Goal: Information Seeking & Learning: Learn about a topic

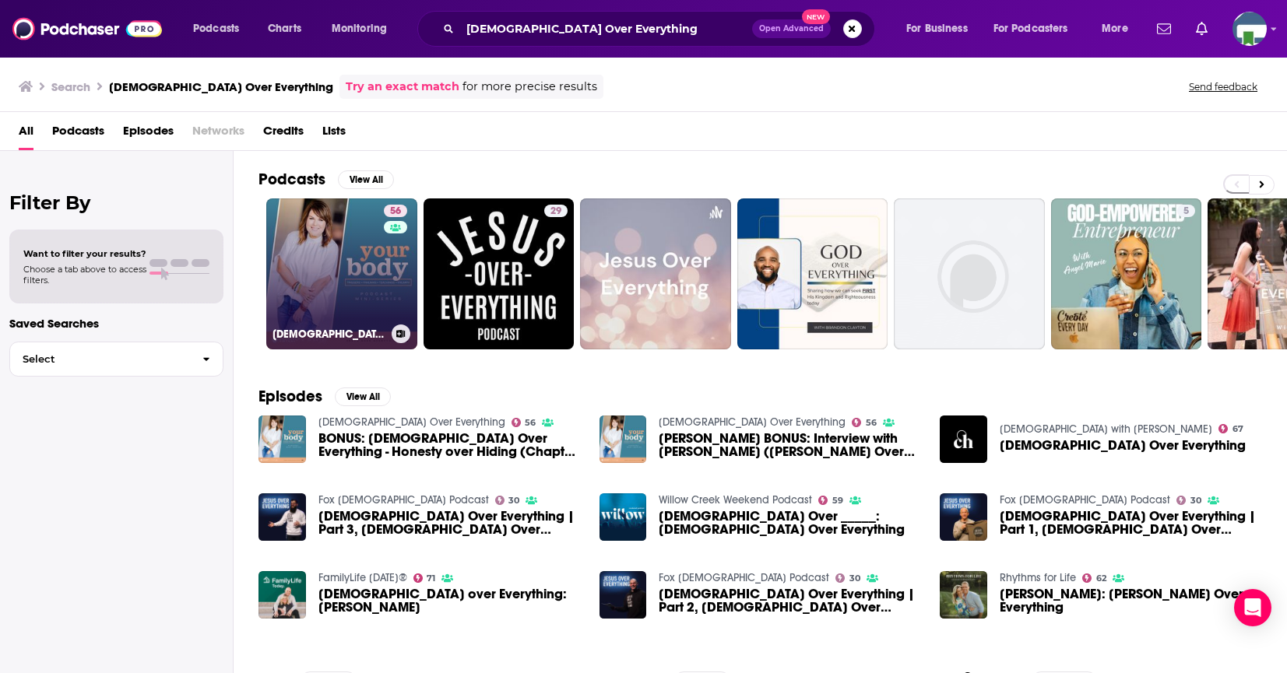
click at [365, 257] on link "56 [DEMOGRAPHIC_DATA] Over Everything" at bounding box center [341, 273] width 151 height 151
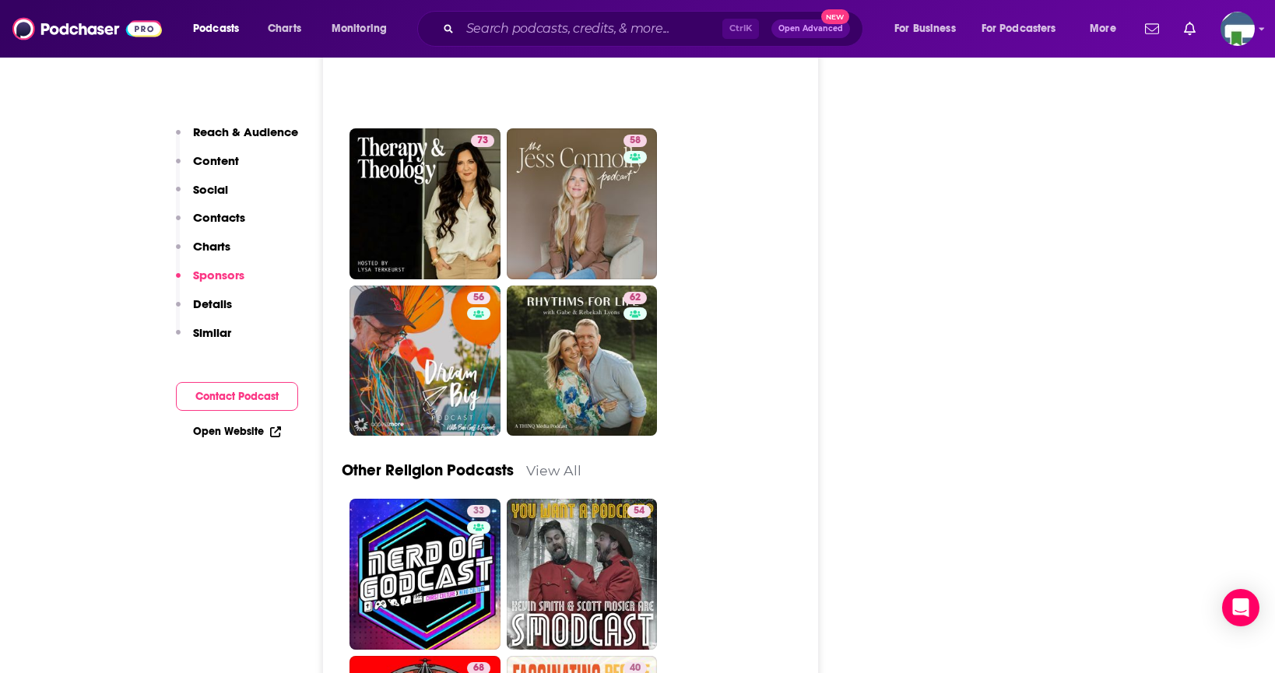
scroll to position [4048, 0]
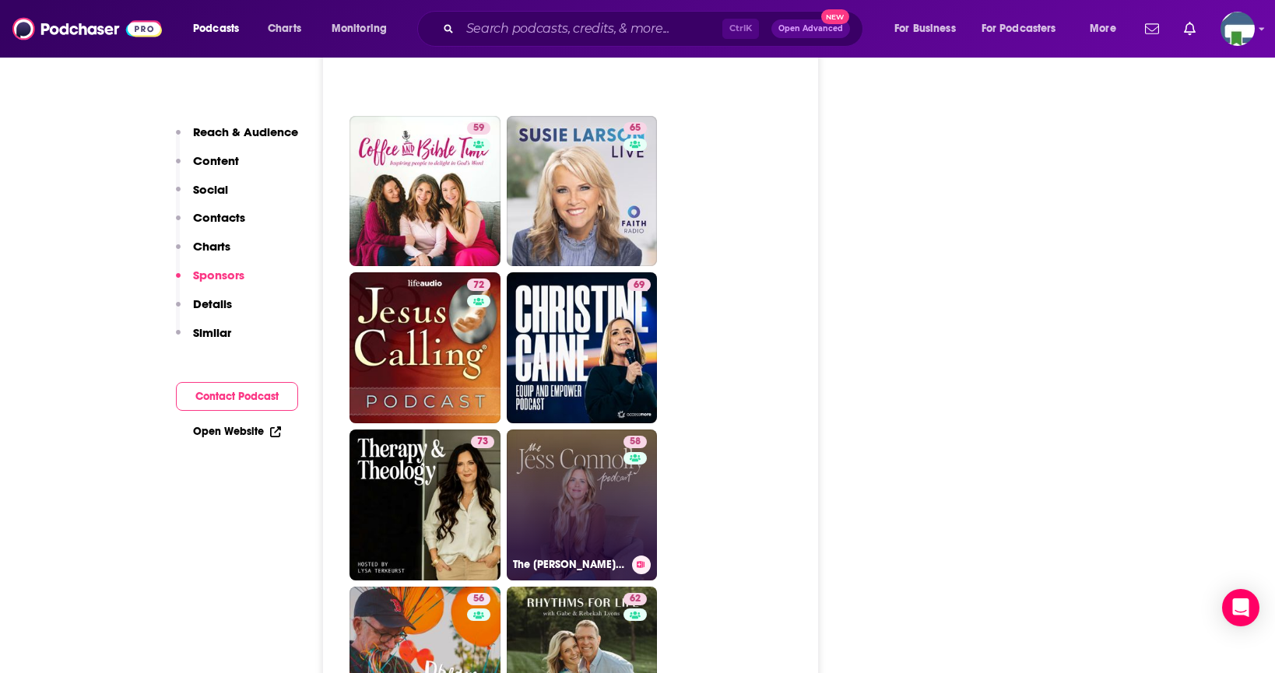
click at [599, 430] on link "58 The [PERSON_NAME] Podcast" at bounding box center [582, 505] width 151 height 151
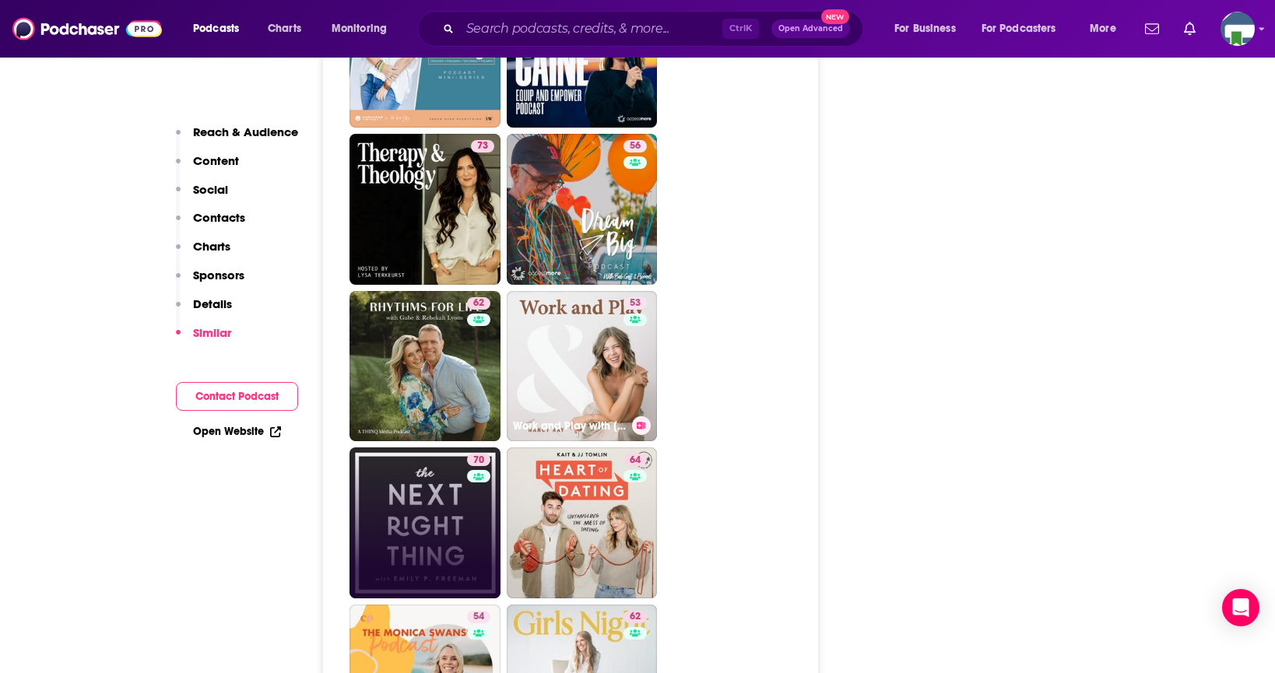
scroll to position [3814, 0]
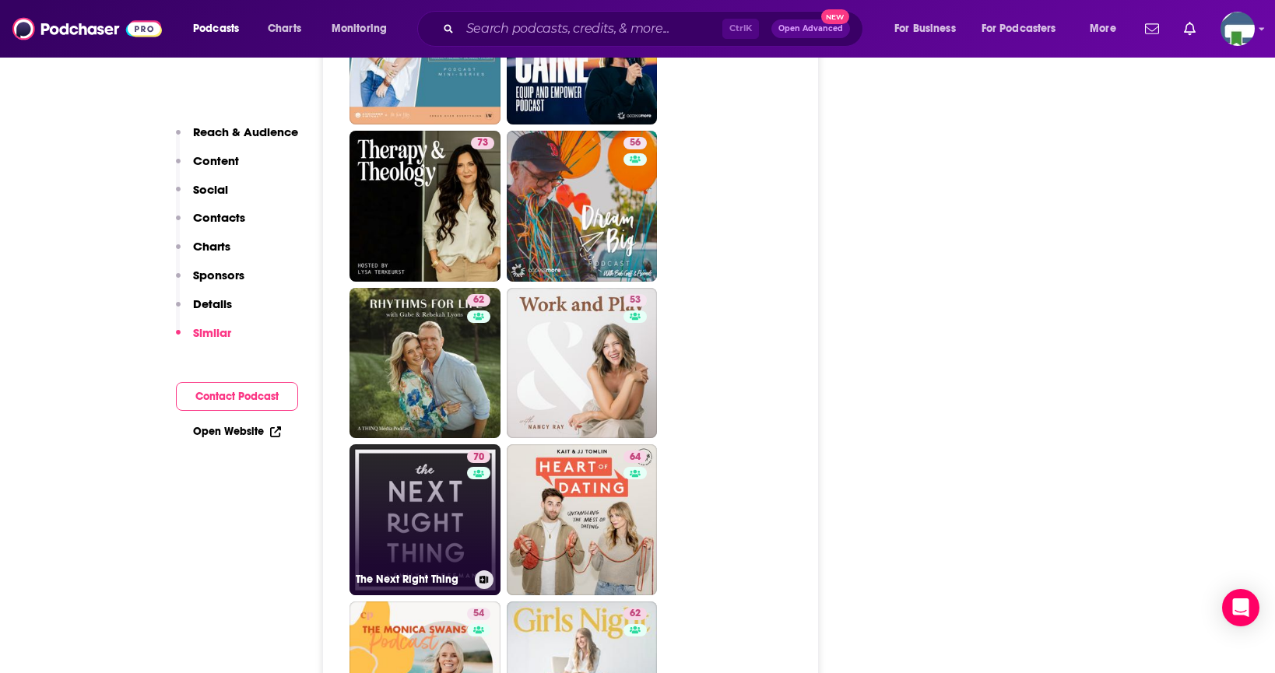
click at [399, 444] on link "70 The Next Right Thing" at bounding box center [425, 519] width 151 height 151
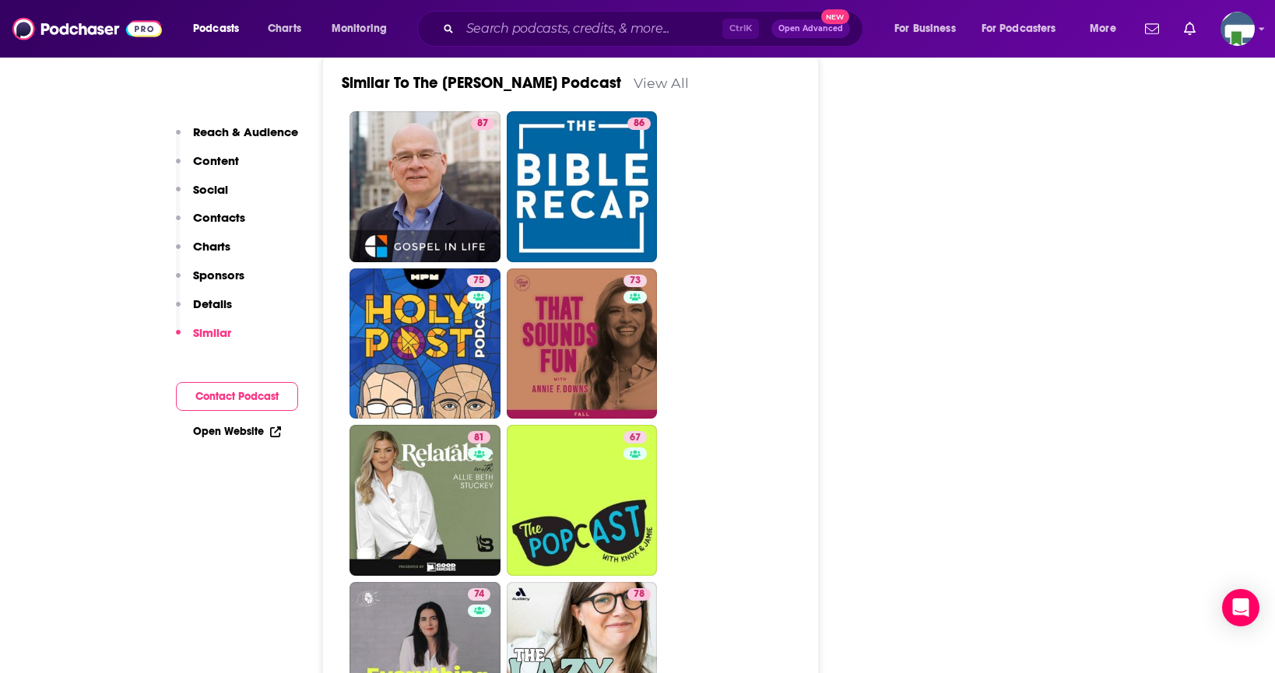
scroll to position [2880, 0]
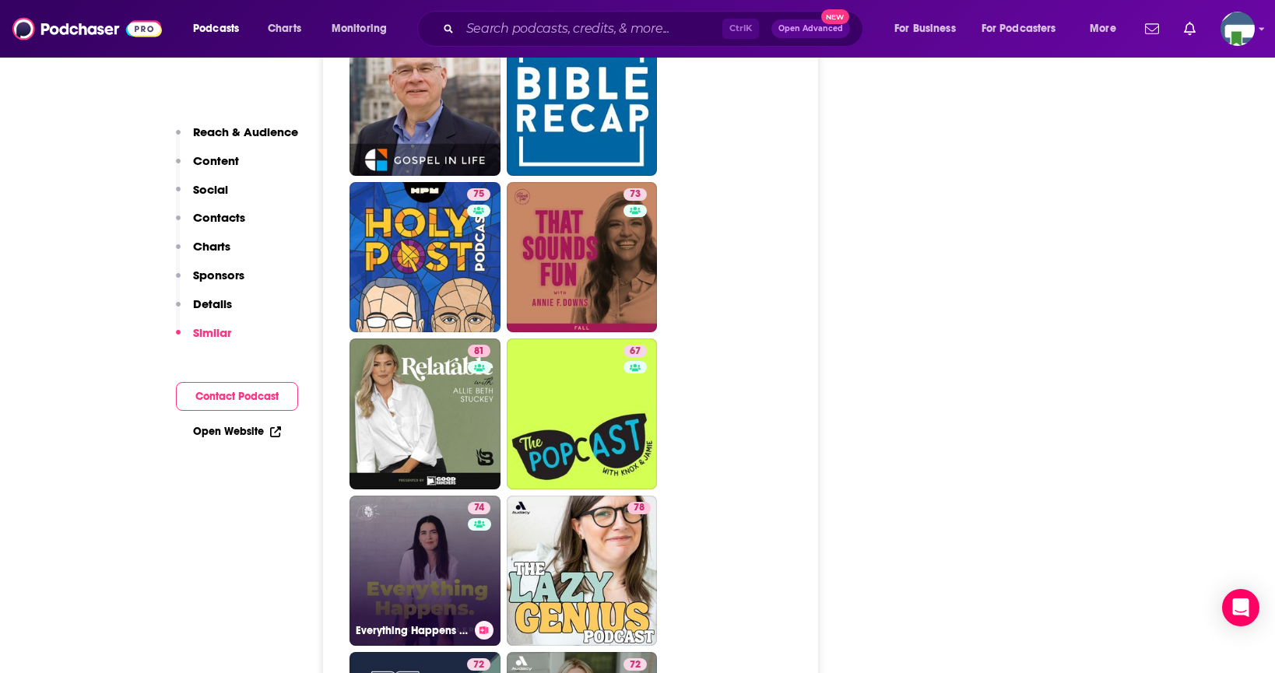
click at [440, 496] on link "74 Everything Happens with [PERSON_NAME]" at bounding box center [425, 571] width 151 height 151
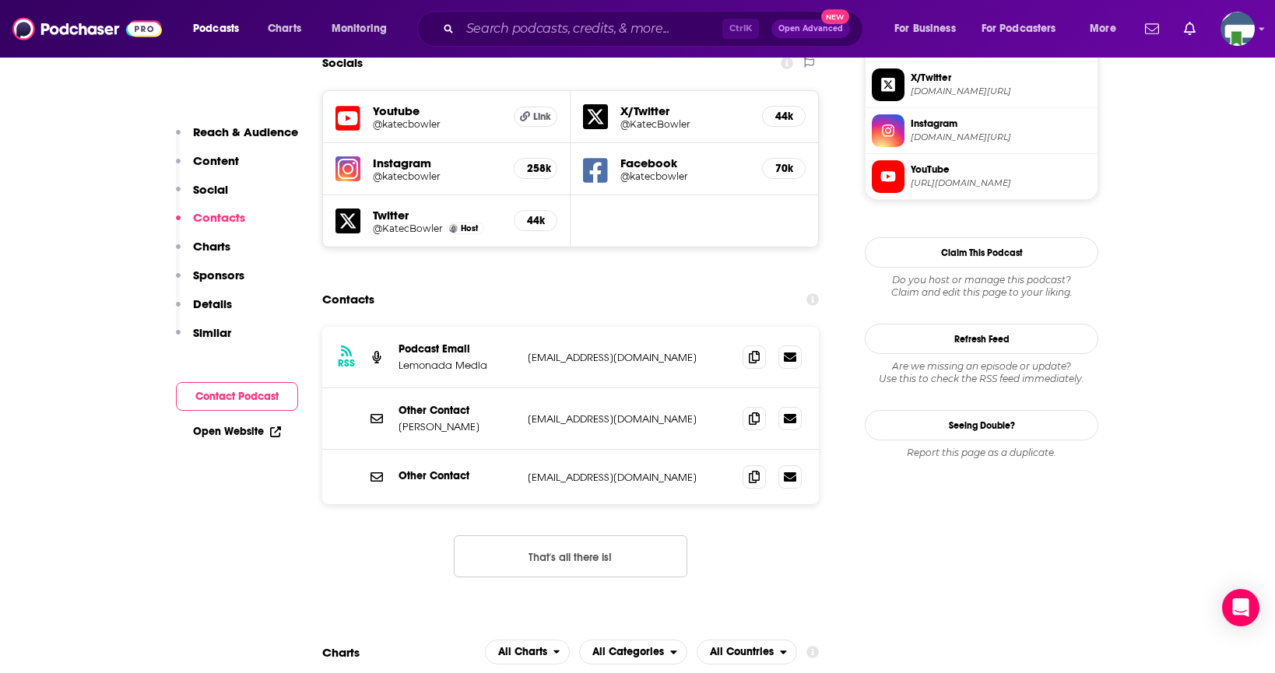
scroll to position [1479, 0]
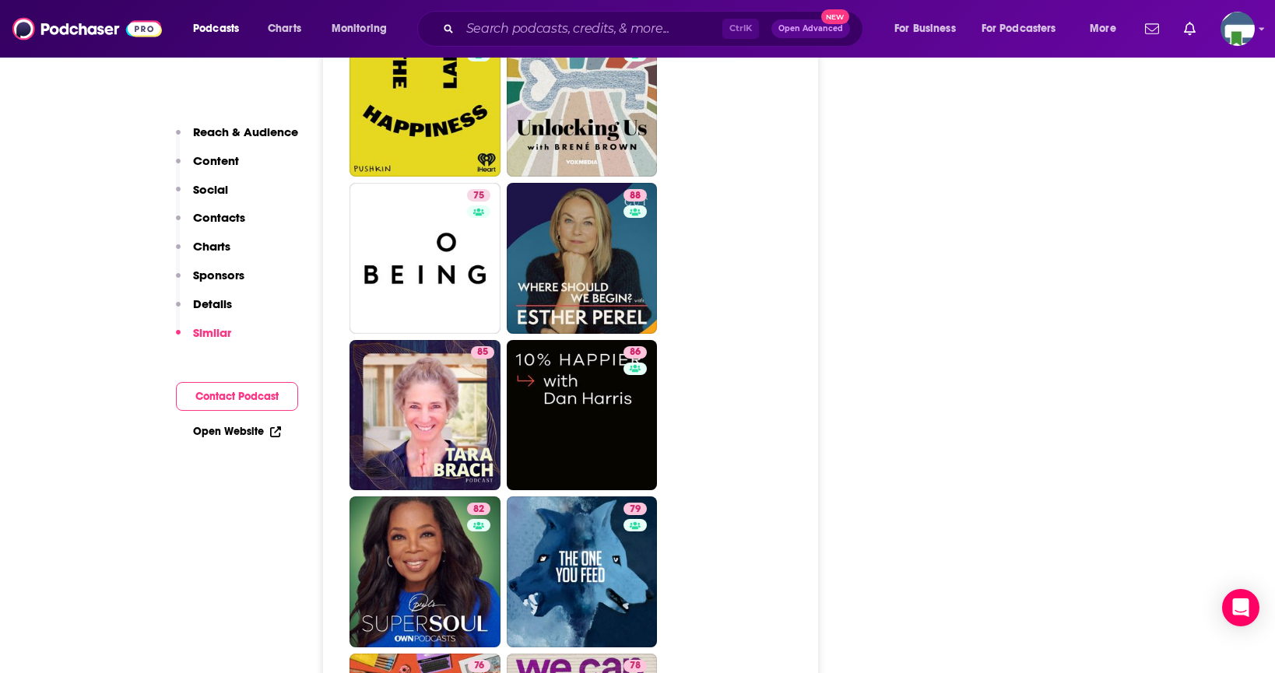
scroll to position [3114, 0]
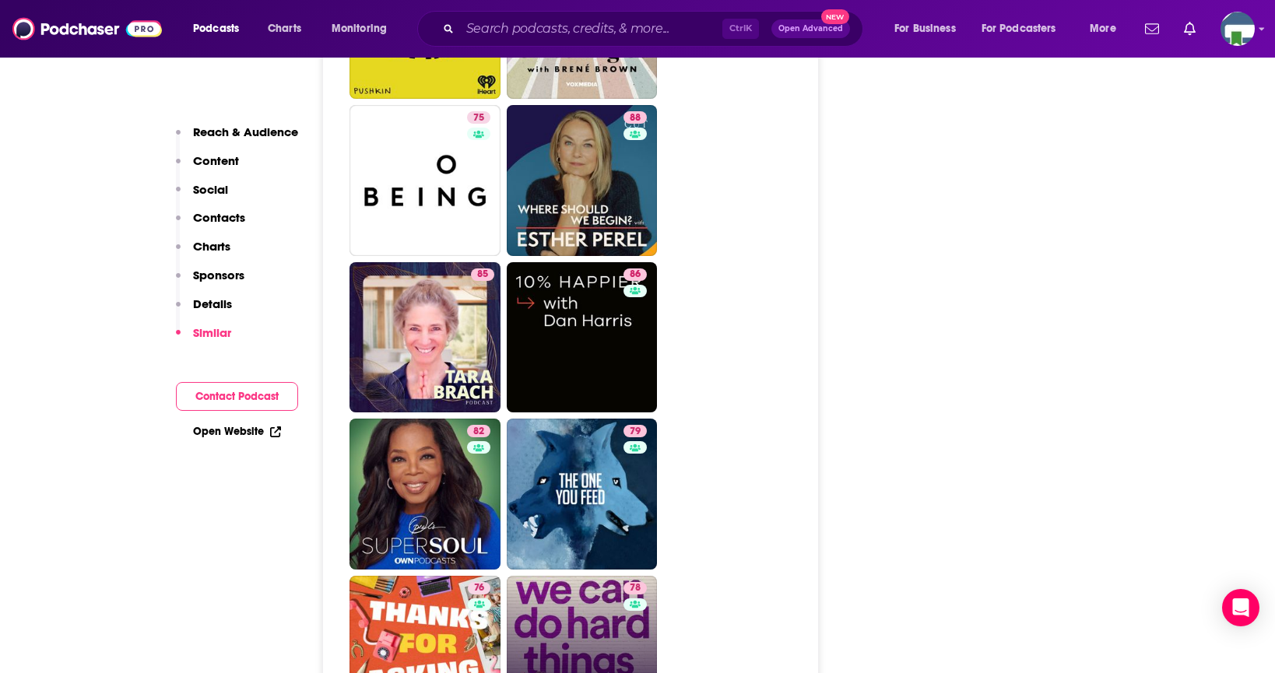
click at [562, 576] on link "78 We Can Do Hard Things" at bounding box center [582, 651] width 151 height 151
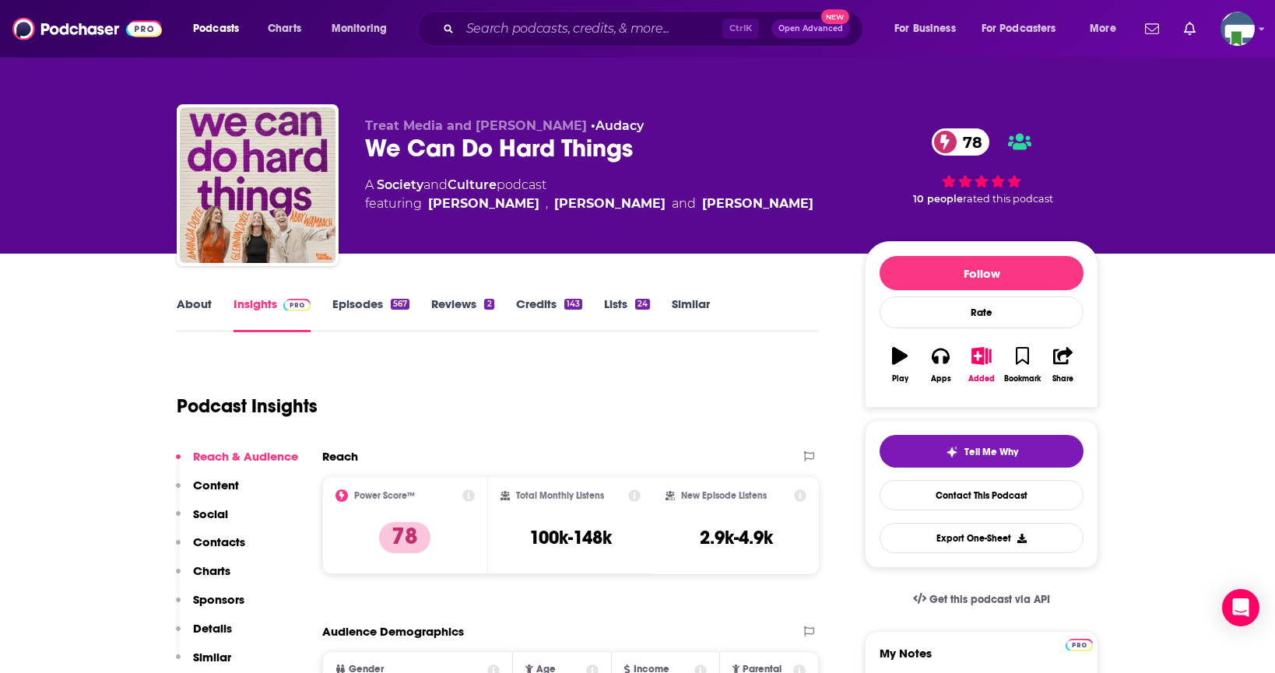
type input "[URL][DOMAIN_NAME][PERSON_NAME]"
